Goal: Information Seeking & Learning: Learn about a topic

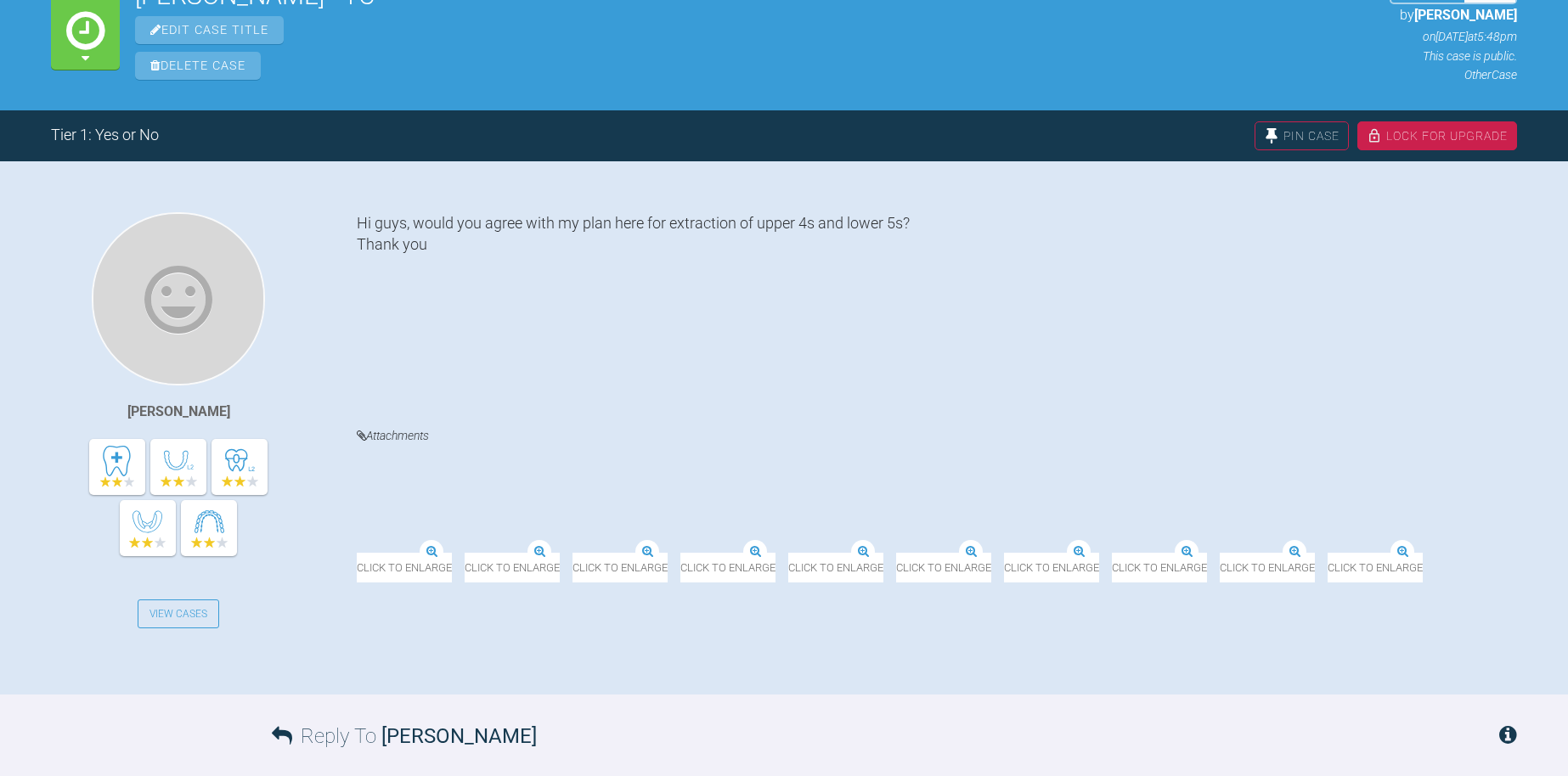
scroll to position [291, 0]
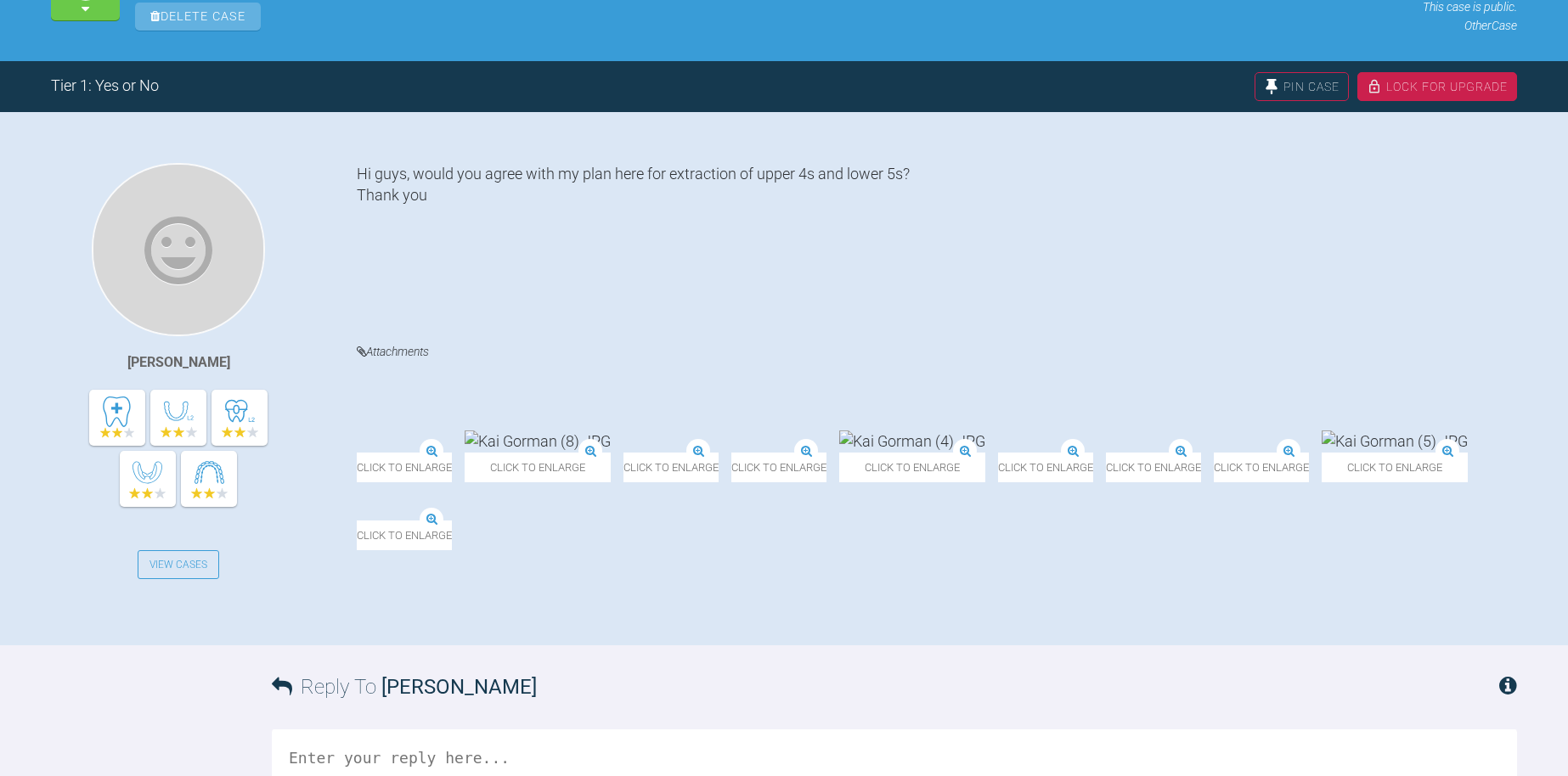
click at [731, 452] on img at bounding box center [731, 452] width 0 height 0
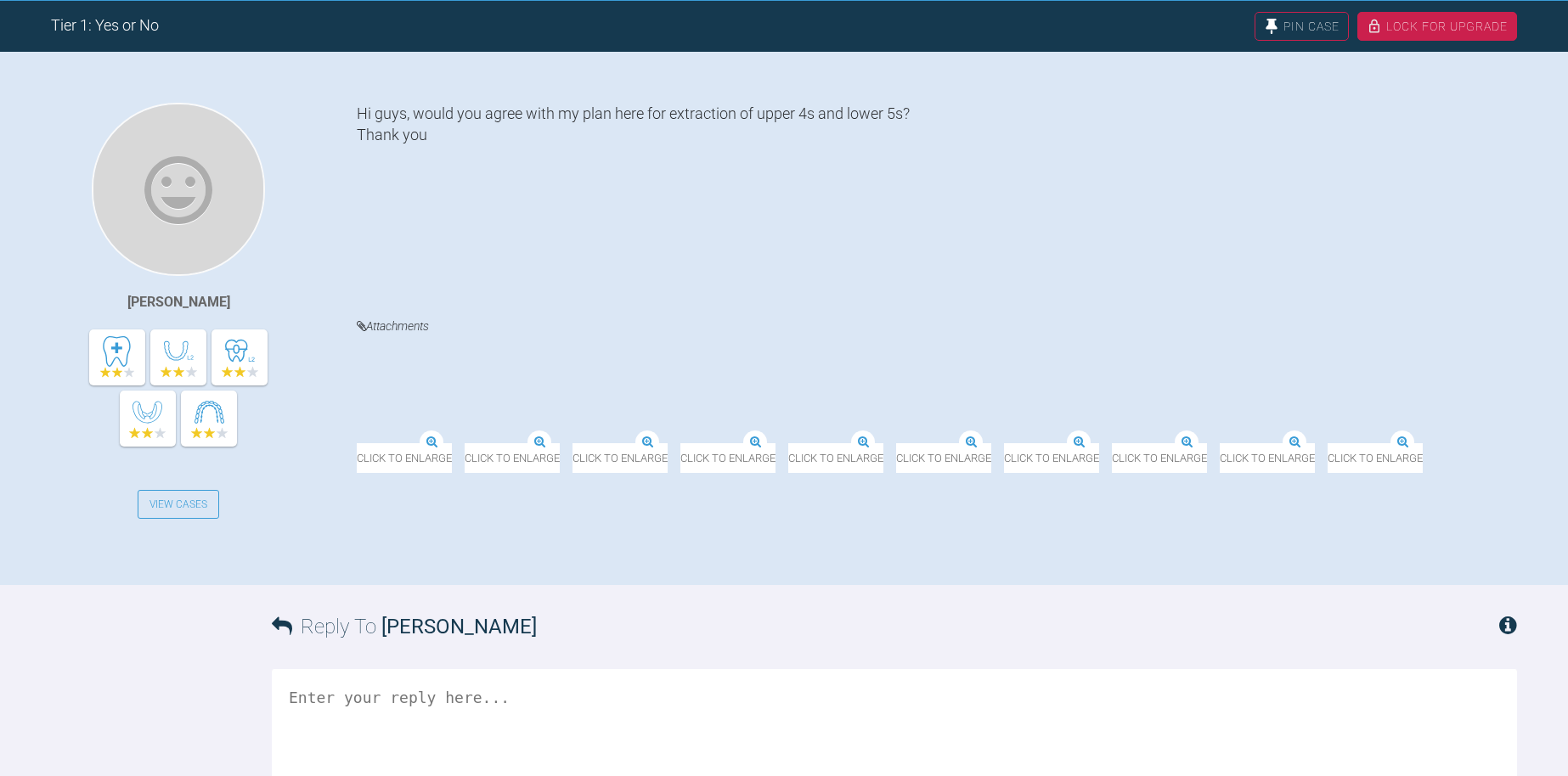
scroll to position [353, 0]
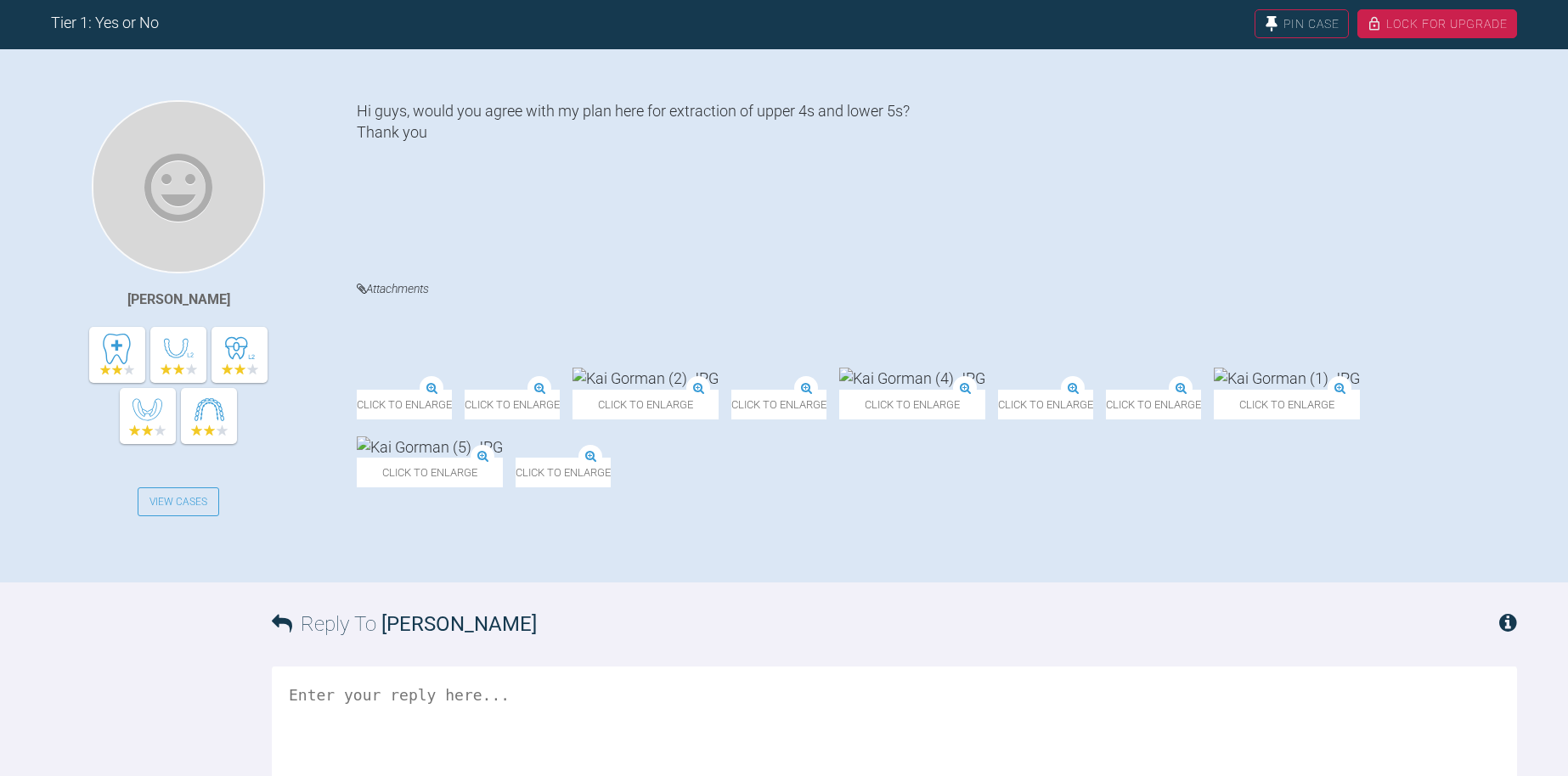
click at [731, 390] on img at bounding box center [731, 390] width 0 height 0
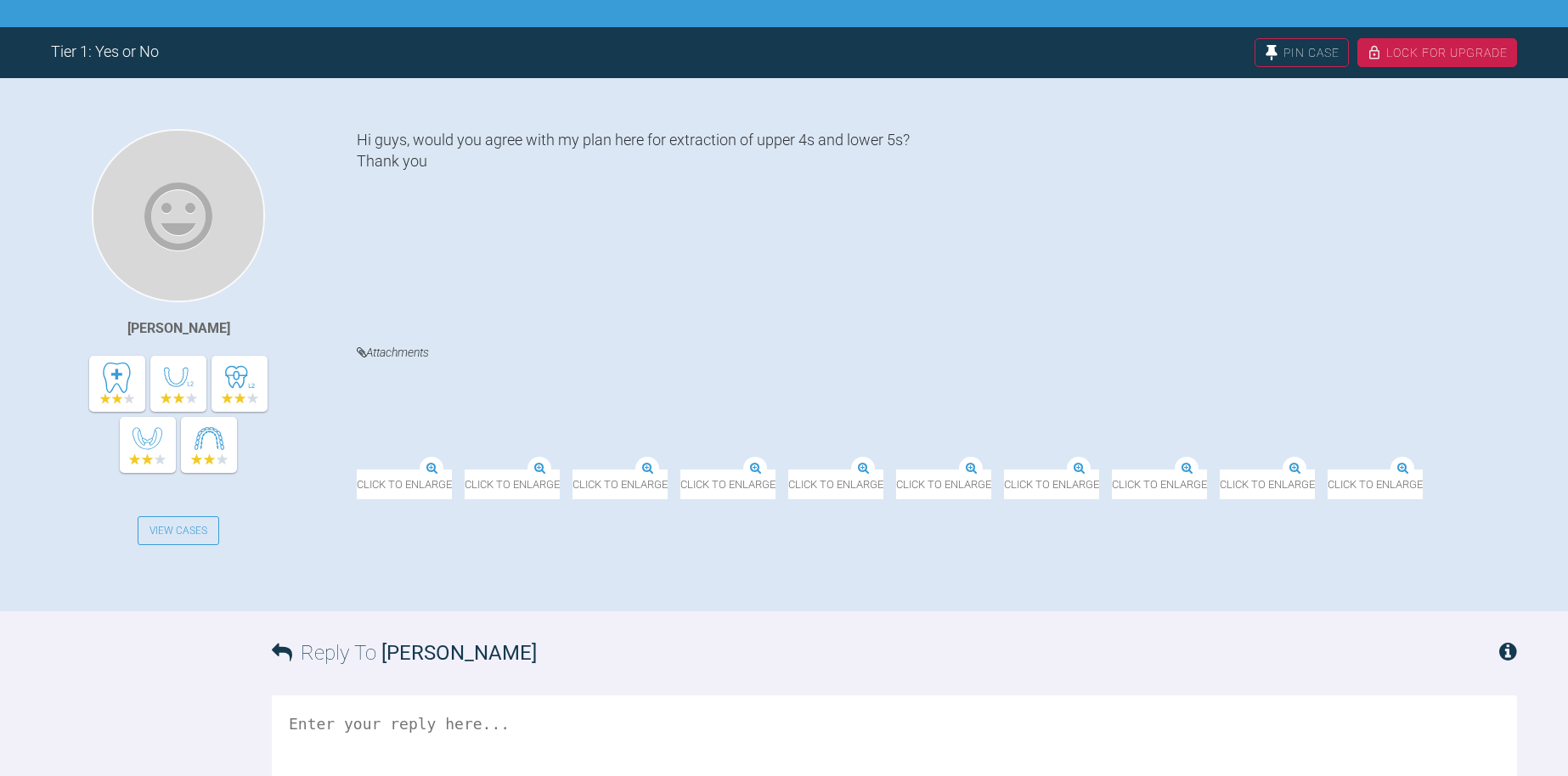
scroll to position [528, 0]
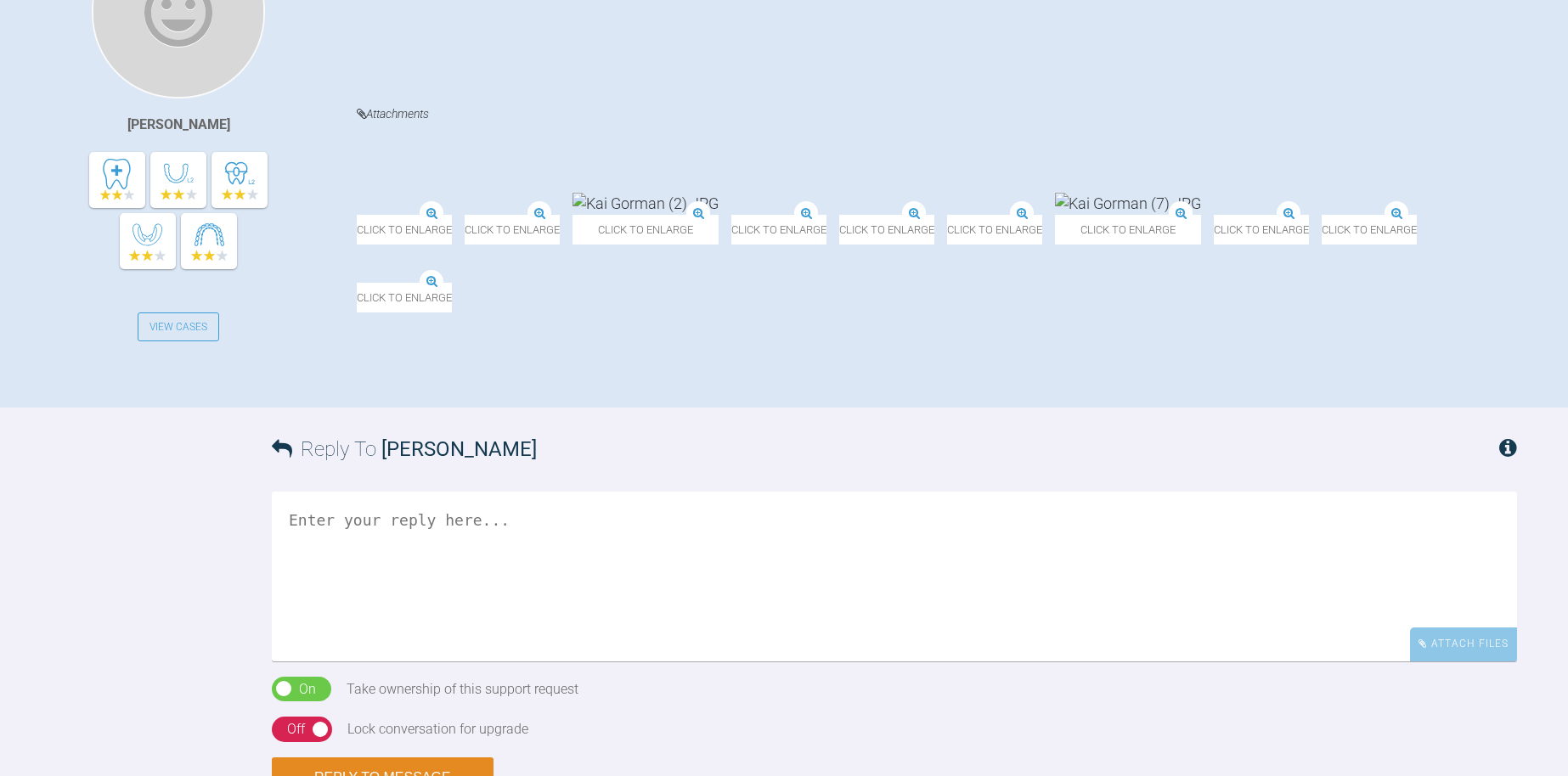
click at [731, 215] on img at bounding box center [731, 215] width 0 height 0
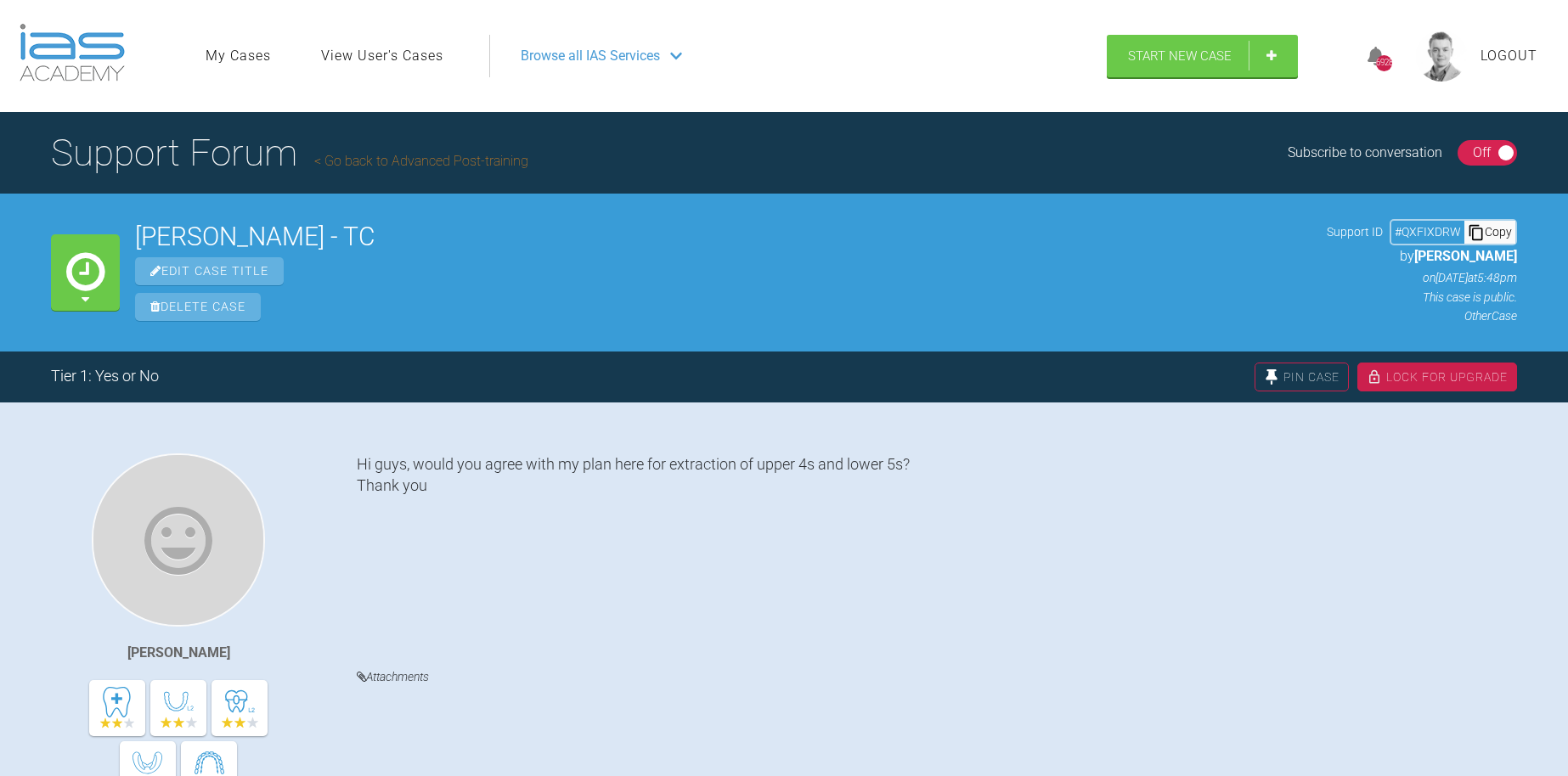
click at [1487, 152] on div "Off" at bounding box center [1482, 152] width 17 height 22
